Goal: Find specific page/section: Find specific page/section

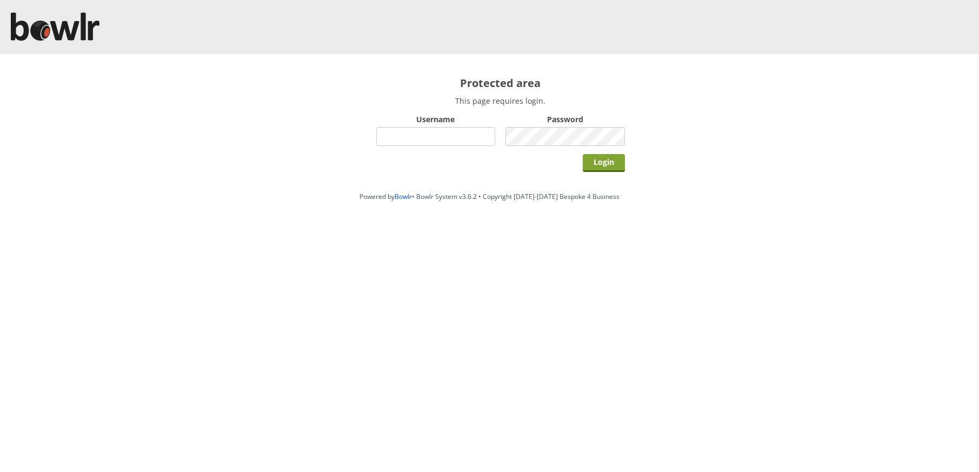
type input "bowlrchelmsford"
click at [593, 158] on input "Login" at bounding box center [604, 163] width 42 height 18
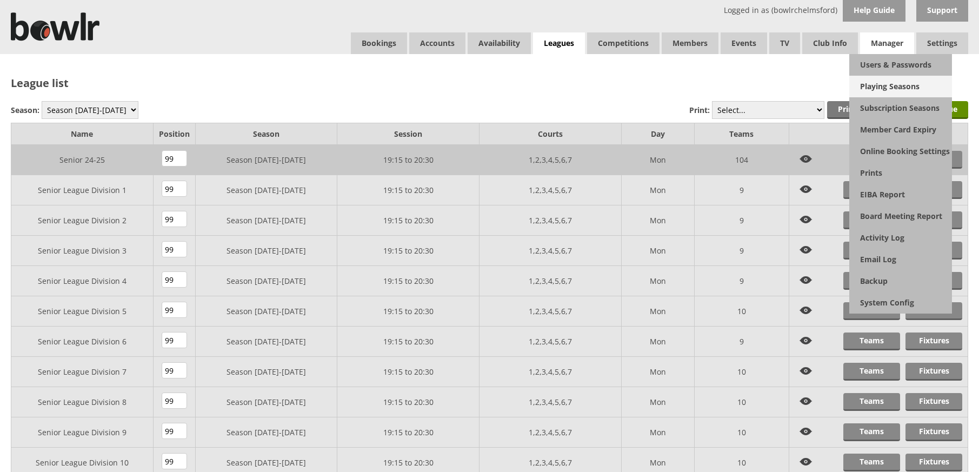
click at [885, 86] on link "Playing Seasons" at bounding box center [900, 87] width 103 height 22
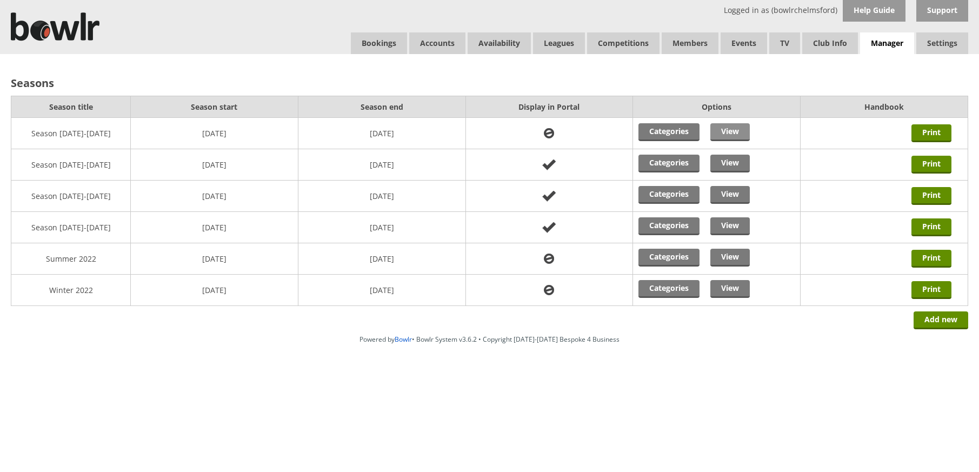
click at [744, 130] on link "View" at bounding box center [729, 132] width 39 height 18
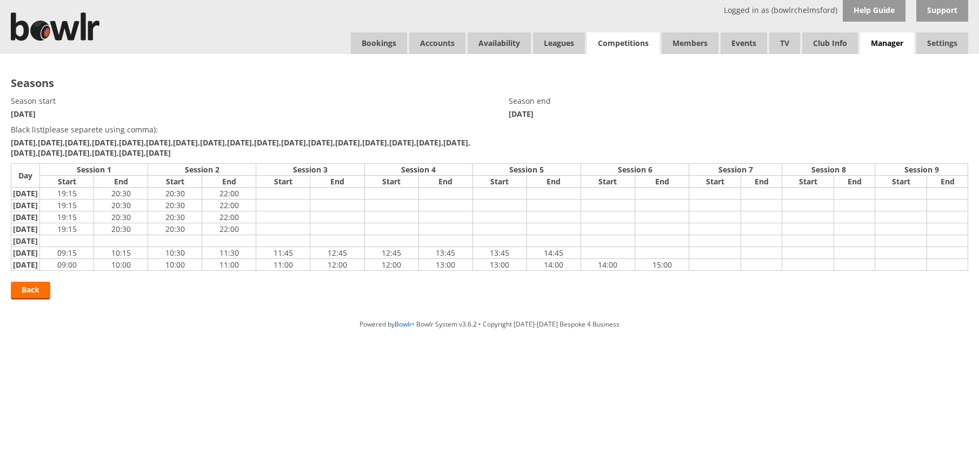
click at [599, 42] on link "Competitions" at bounding box center [623, 43] width 72 height 22
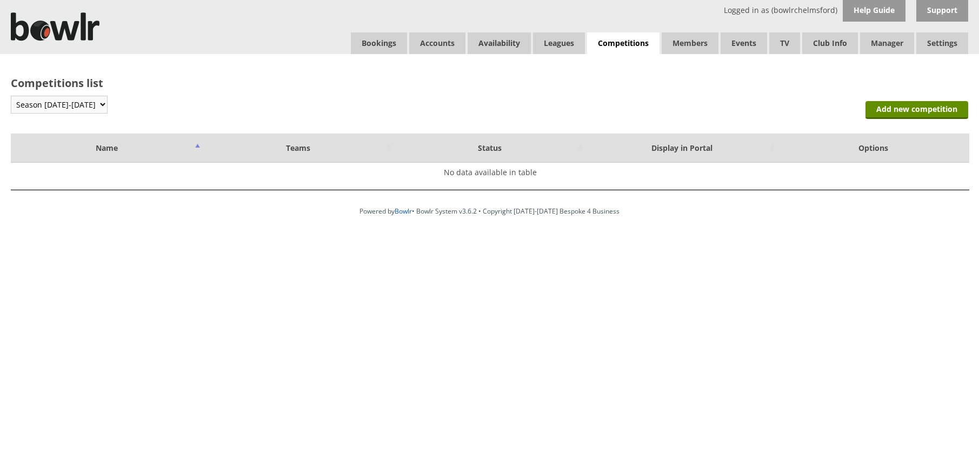
click at [42, 106] on select "Season 2025-2026 Season 2024-2025 Season 2023-2024 Season 2022-2023 Summer 2022…" at bounding box center [59, 105] width 97 height 18
select select "8"
click at [82, 110] on select "Season 2025-2026 Season 2024-2025 Season 2023-2024 Season 2022-2023 Summer 2022…" at bounding box center [59, 105] width 97 height 18
click at [557, 45] on link "Leagues" at bounding box center [559, 43] width 52 height 22
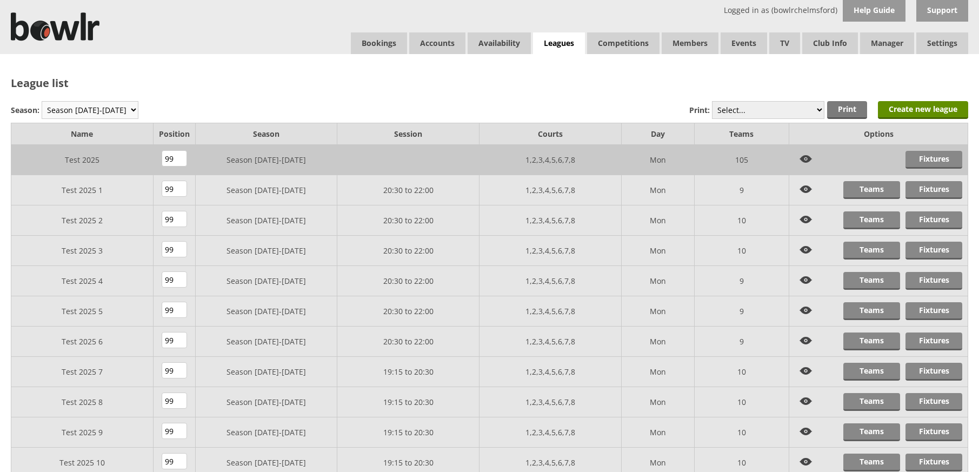
click at [103, 108] on select "Season 2025-2026 Season 2024-2025 Season 2023-2024 Season 2022-2023 Summer 2022…" at bounding box center [90, 110] width 97 height 18
click at [942, 159] on link "Fixtures" at bounding box center [933, 160] width 57 height 18
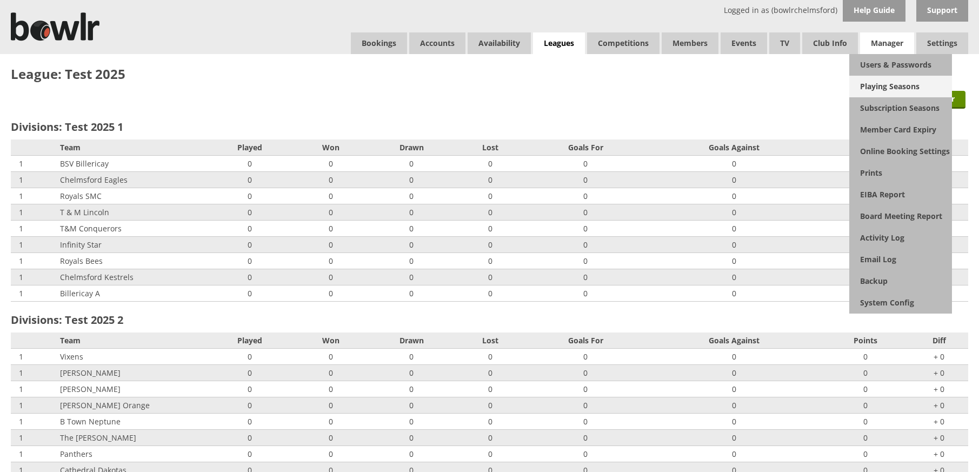
click at [886, 88] on link "Playing Seasons" at bounding box center [900, 87] width 103 height 22
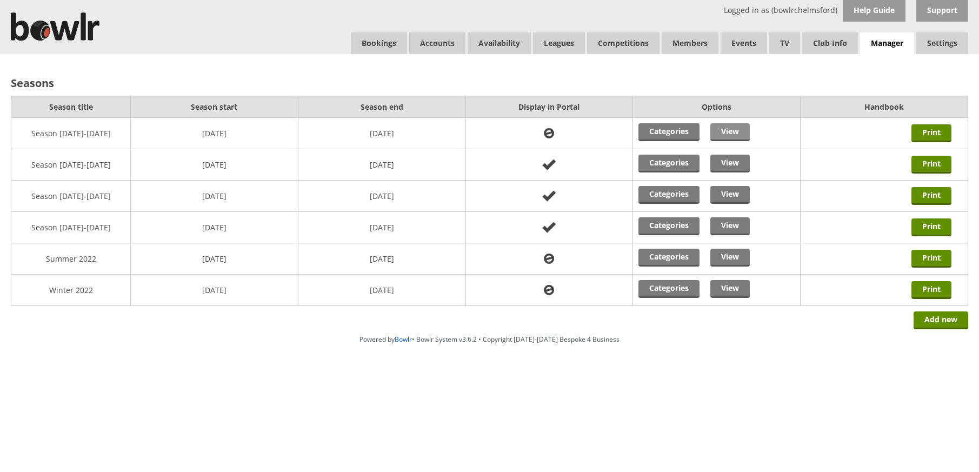
click at [728, 136] on link "View" at bounding box center [729, 132] width 39 height 18
